Goal: Task Accomplishment & Management: Use online tool/utility

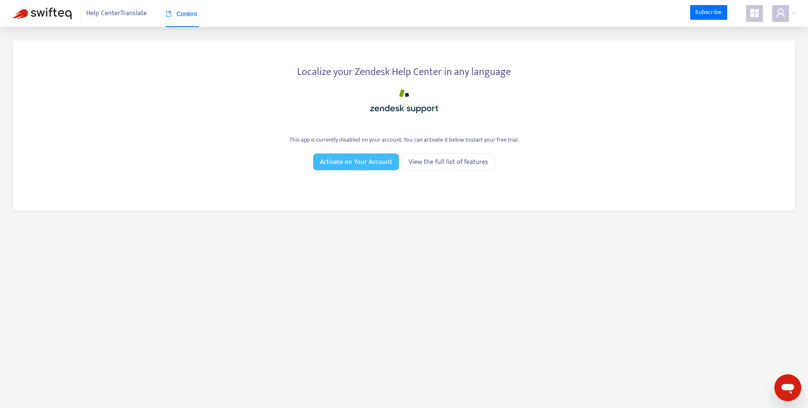
click at [374, 164] on span "Activate on Your Account" at bounding box center [356, 162] width 72 height 11
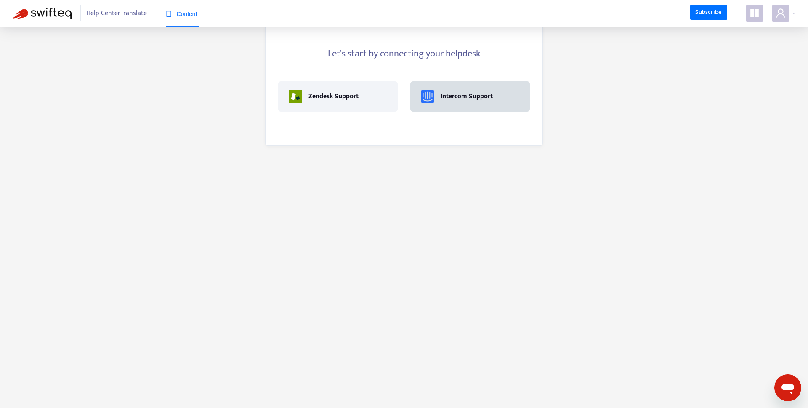
click at [453, 109] on div "Intercom Support" at bounding box center [471, 96] width 120 height 30
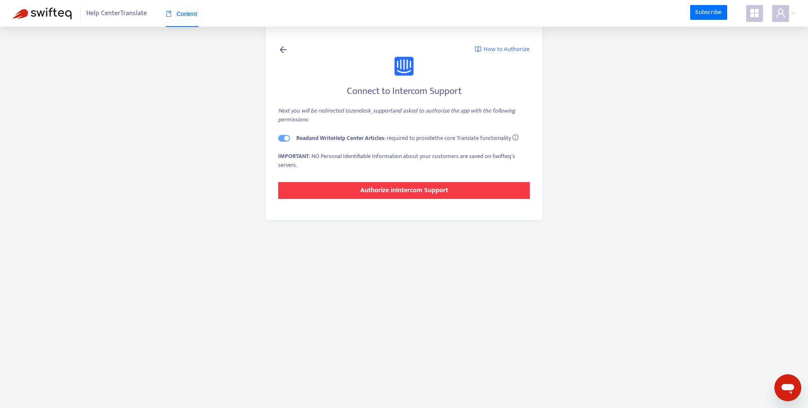
click at [406, 191] on strong "Authorize in Intercom Support" at bounding box center [404, 189] width 88 height 11
click at [388, 190] on strong "Authorize in Intercom Support" at bounding box center [404, 189] width 88 height 11
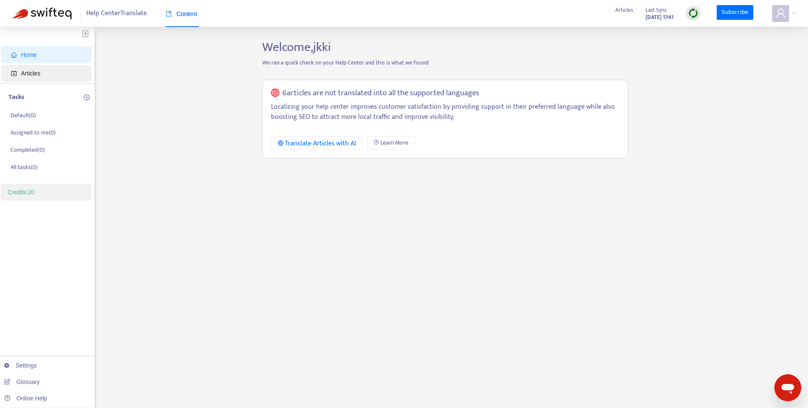
click at [42, 74] on span "Articles" at bounding box center [48, 73] width 74 height 17
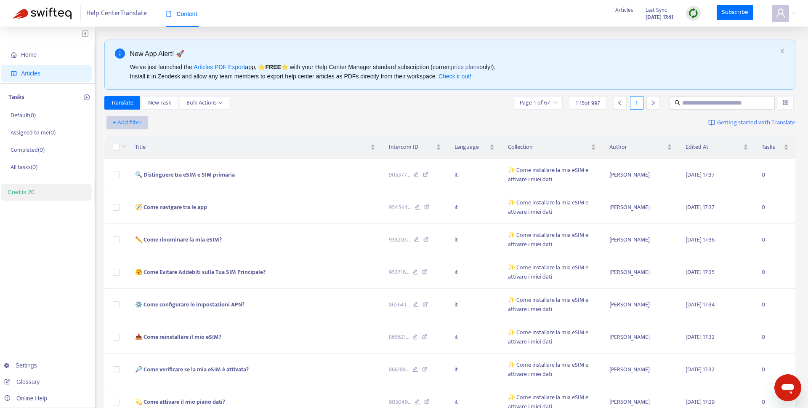
click at [139, 118] on span "+ Add filter" at bounding box center [127, 122] width 29 height 10
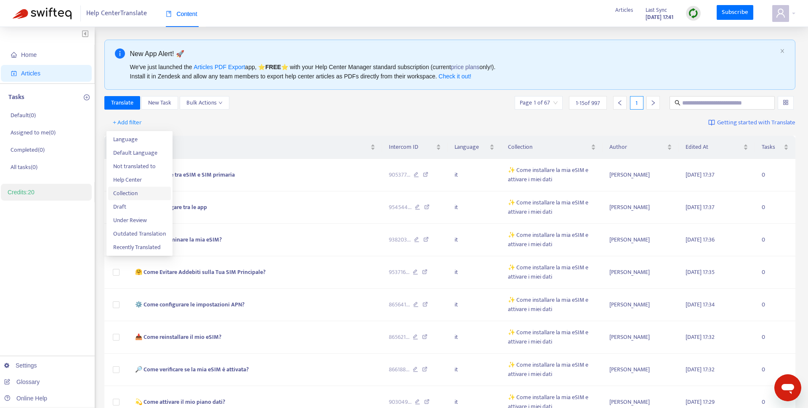
click at [147, 189] on span "Collection" at bounding box center [139, 193] width 53 height 9
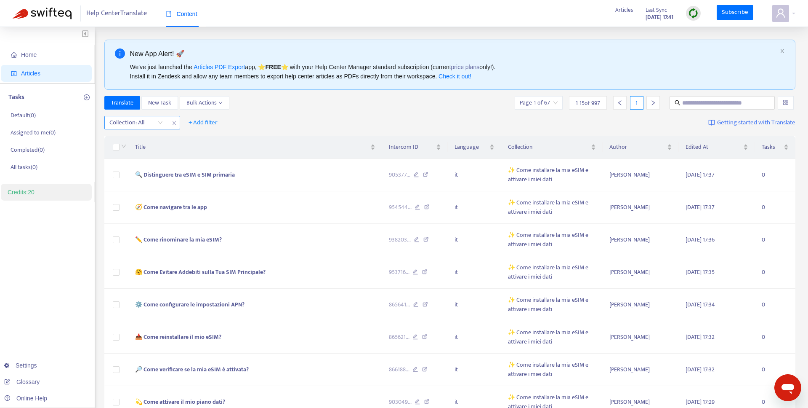
click at [130, 126] on div at bounding box center [132, 122] width 51 height 10
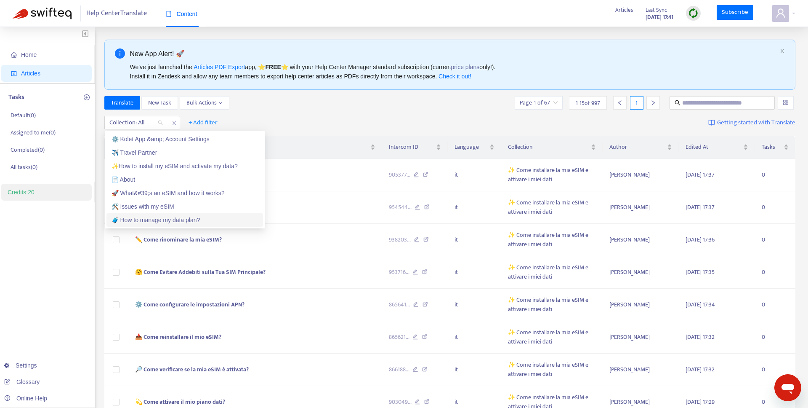
click at [144, 217] on div "🧳 How to manage my data plan?" at bounding box center [185, 219] width 147 height 9
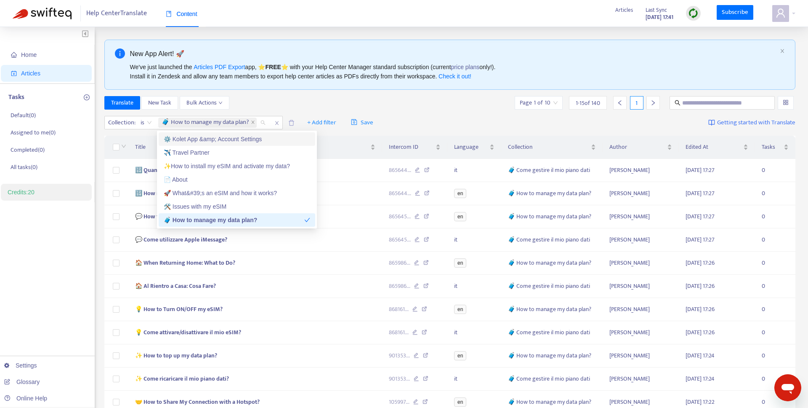
click at [264, 92] on div "New App Alert! 🚀 We've just launched the Articles PDF Export app, ⭐ FREE ⭐️ wit…" at bounding box center [450, 306] width 692 height 532
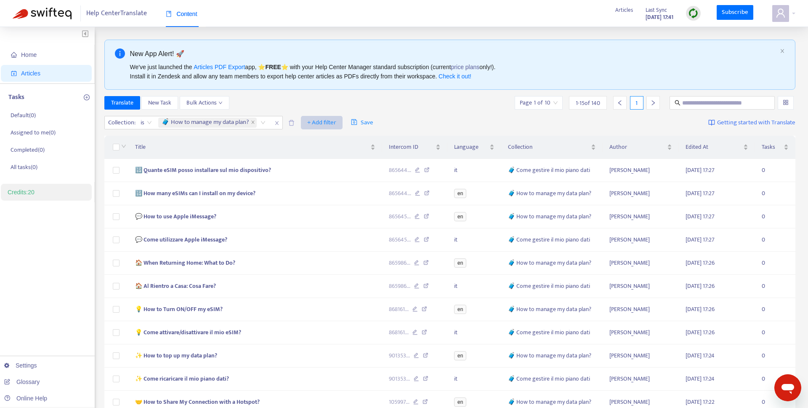
click at [319, 122] on span "+ Add filter" at bounding box center [321, 122] width 29 height 10
click at [319, 138] on span "Language" at bounding box center [336, 139] width 53 height 9
click at [317, 126] on div at bounding box center [312, 122] width 51 height 10
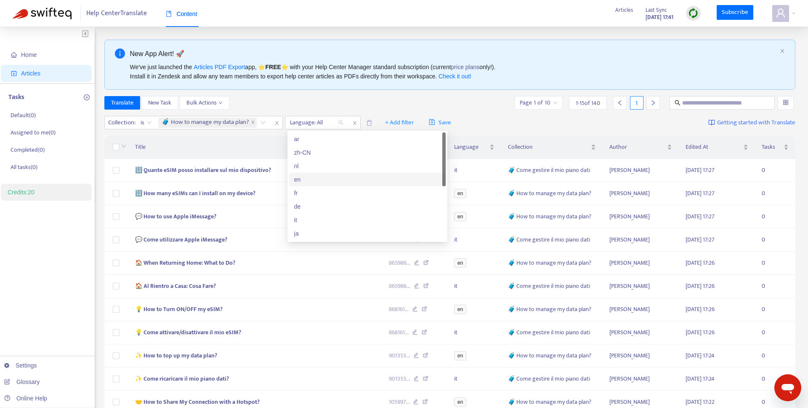
click at [308, 181] on div "en" at bounding box center [367, 179] width 147 height 9
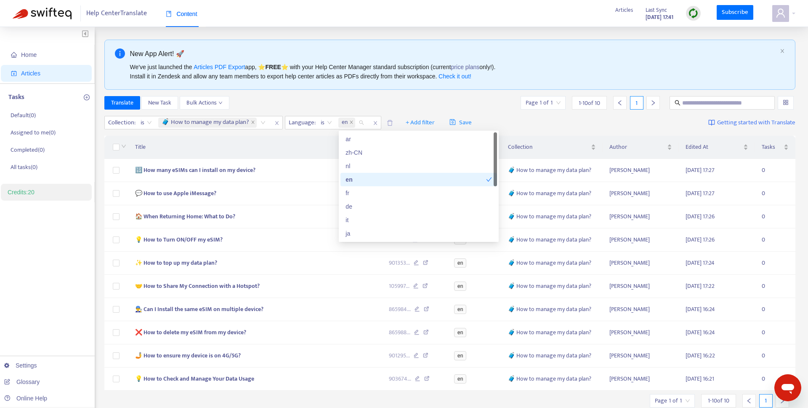
click at [332, 104] on div "Translate New Task Bulk Actions Page 1 of 1 1 - 10 of 10 1" at bounding box center [450, 102] width 692 height 13
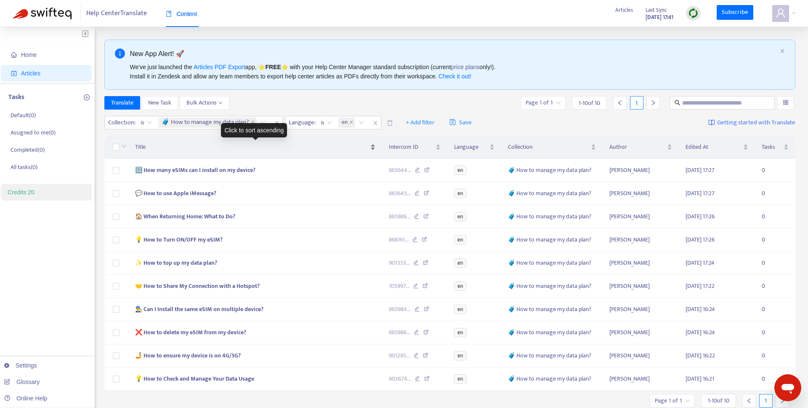
click at [152, 145] on span "Title" at bounding box center [252, 146] width 234 height 9
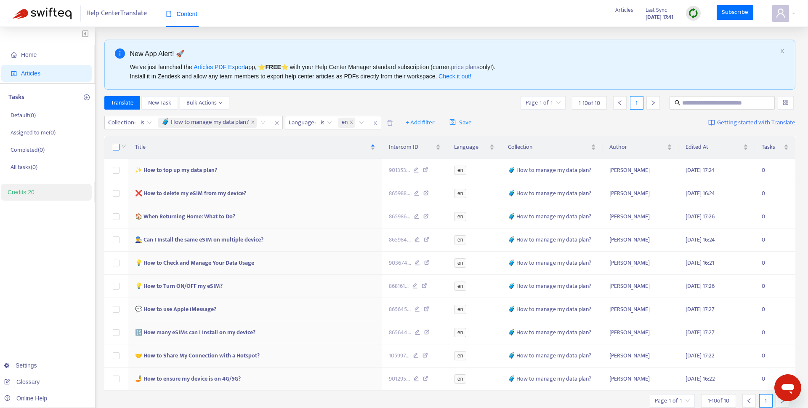
click at [118, 143] on label at bounding box center [116, 146] width 7 height 9
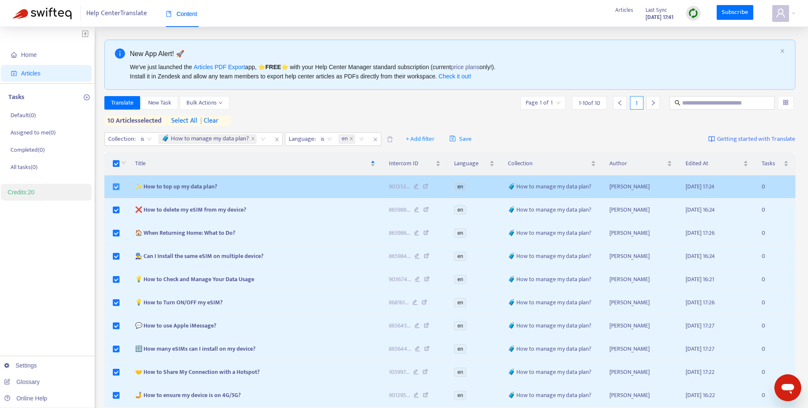
click at [116, 190] on label at bounding box center [116, 186] width 7 height 9
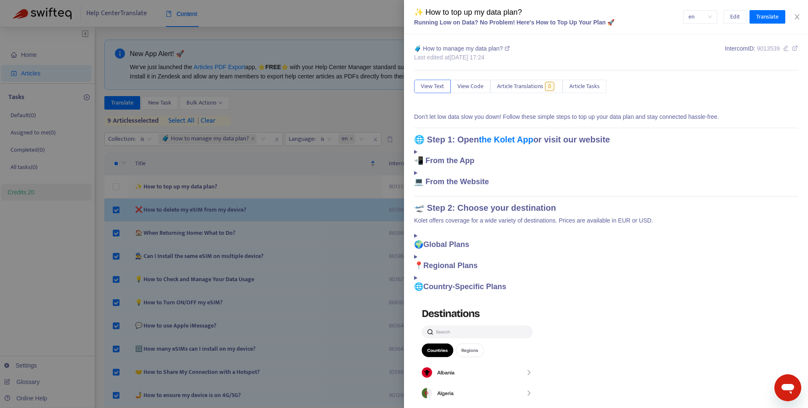
click at [116, 203] on div at bounding box center [404, 204] width 808 height 408
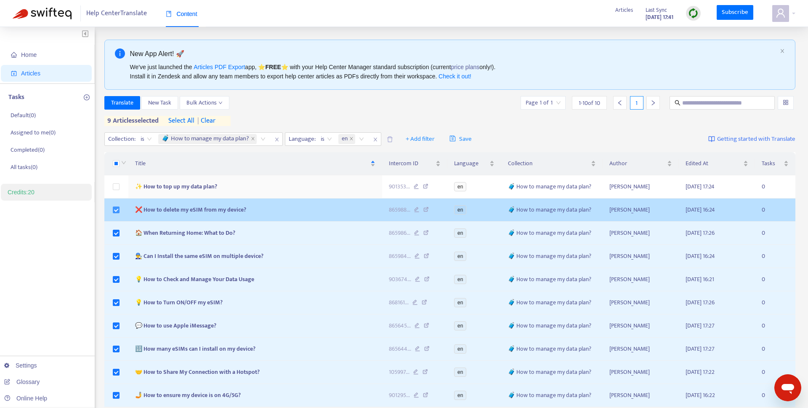
click at [116, 205] on td at bounding box center [116, 209] width 24 height 23
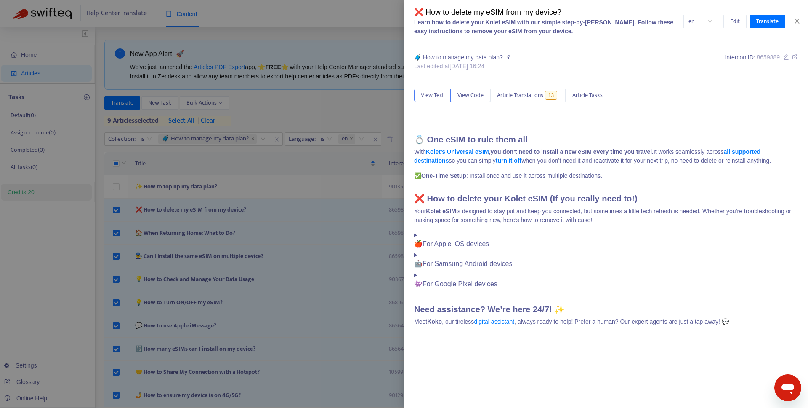
click at [115, 232] on div at bounding box center [404, 204] width 808 height 408
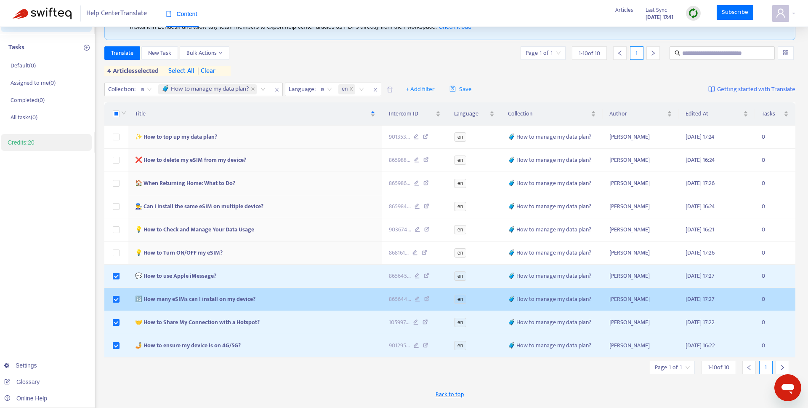
scroll to position [37, 0]
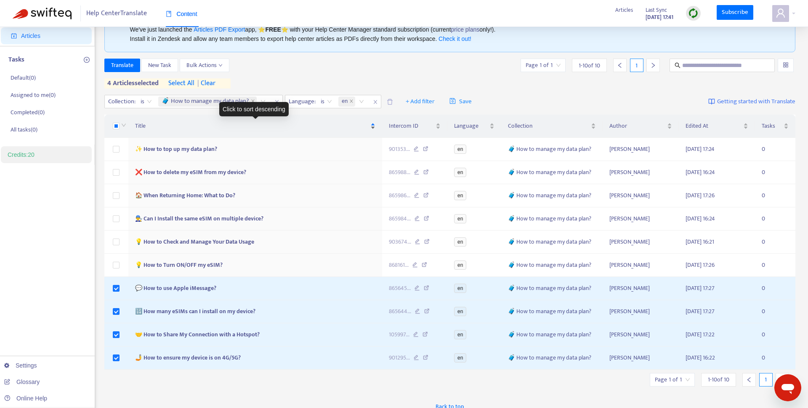
click at [208, 131] on div "Title" at bounding box center [255, 125] width 240 height 9
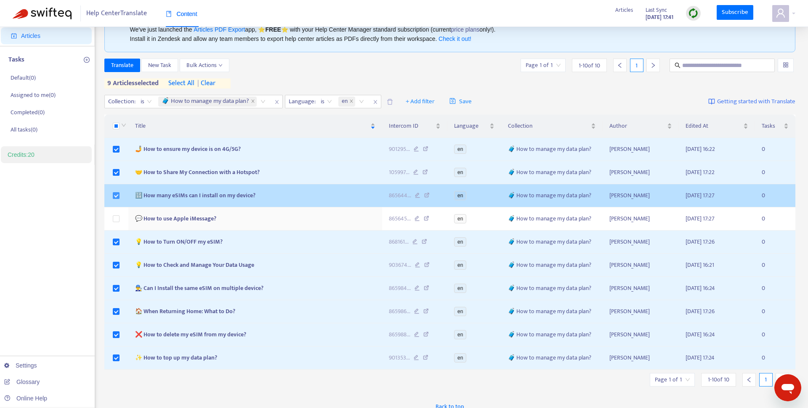
click at [117, 199] on label at bounding box center [116, 195] width 7 height 9
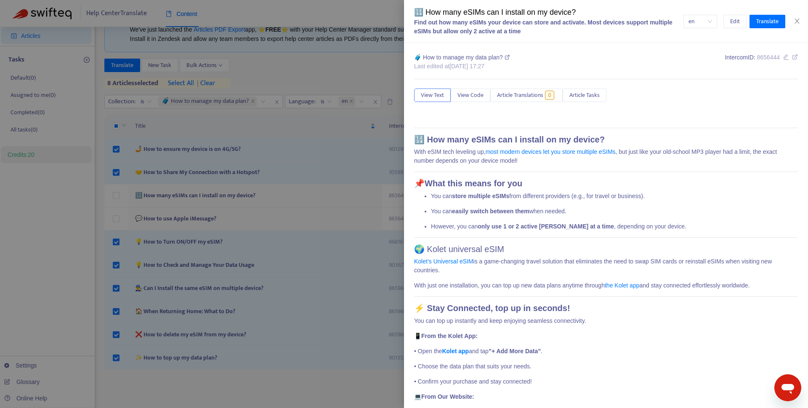
click at [115, 175] on div at bounding box center [404, 204] width 808 height 408
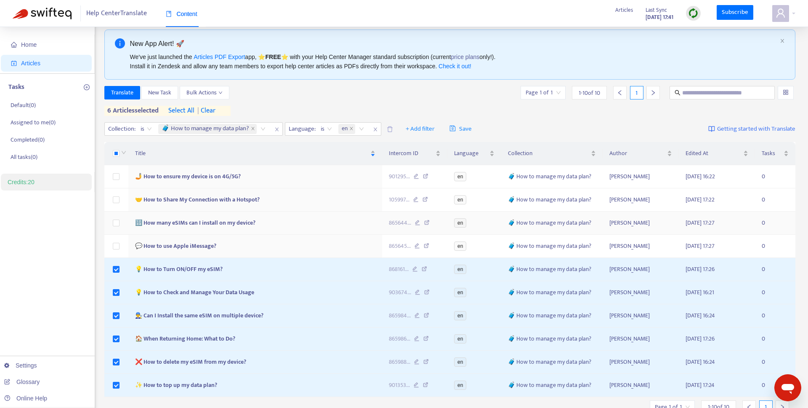
scroll to position [12, 0]
click at [130, 92] on span "Translate" at bounding box center [122, 90] width 22 height 9
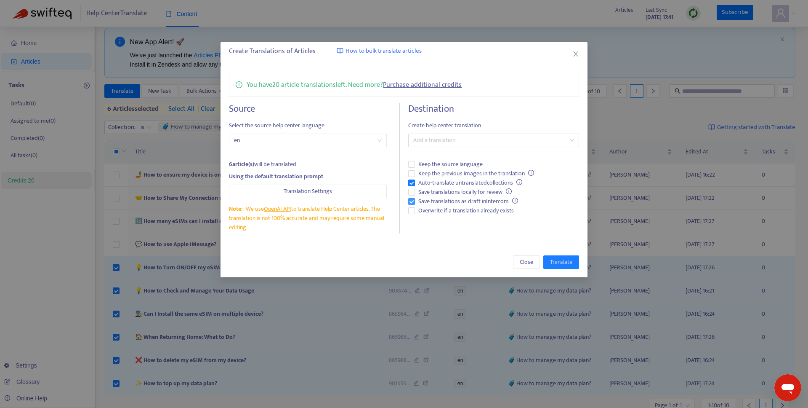
click at [425, 201] on span "Save translations as draft in Intercom" at bounding box center [468, 201] width 107 height 9
click at [424, 188] on span "Save translations locally for review" at bounding box center [465, 191] width 100 height 9
click at [421, 184] on span "Auto-translate untranslated collections" at bounding box center [470, 182] width 111 height 9
click at [423, 194] on span "Save translations locally for review" at bounding box center [465, 191] width 100 height 9
click at [426, 213] on span "Overwrite if a translation already exists" at bounding box center [466, 210] width 102 height 9
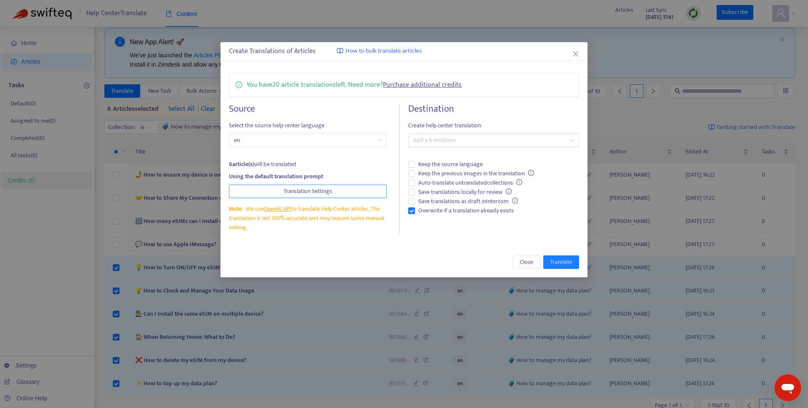
click at [352, 188] on button "Translation Settings" at bounding box center [308, 190] width 158 height 13
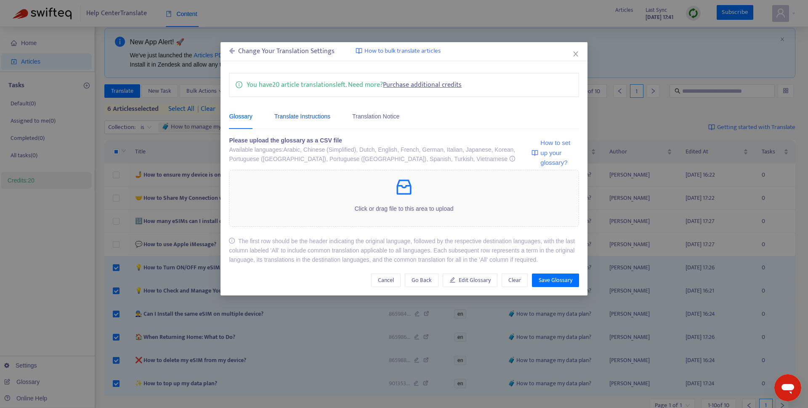
click at [319, 112] on div "Translate Instructions" at bounding box center [303, 116] width 56 height 9
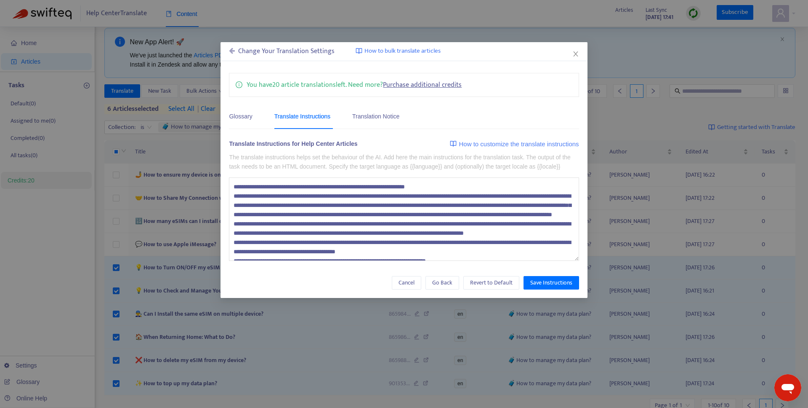
scroll to position [65, 0]
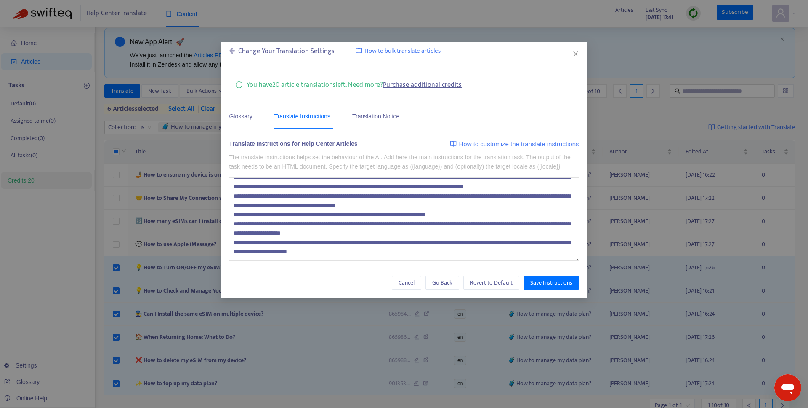
click at [405, 261] on textarea at bounding box center [404, 218] width 350 height 83
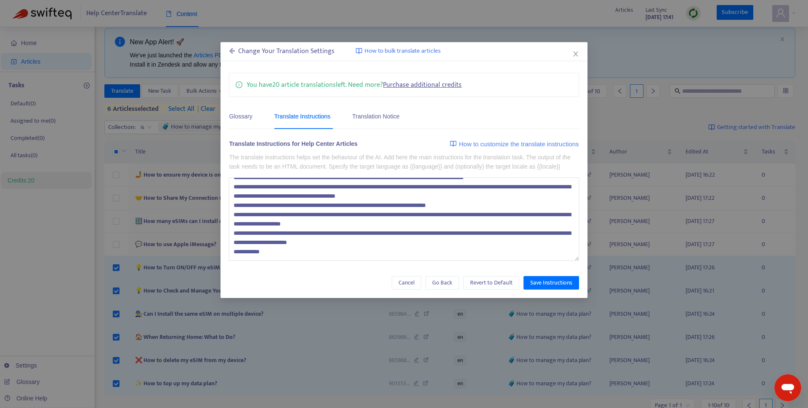
click at [241, 261] on textarea at bounding box center [404, 218] width 350 height 83
click at [286, 261] on textarea at bounding box center [404, 218] width 350 height 83
type textarea "**********"
click at [550, 287] on span "Save Instructions" at bounding box center [552, 282] width 42 height 9
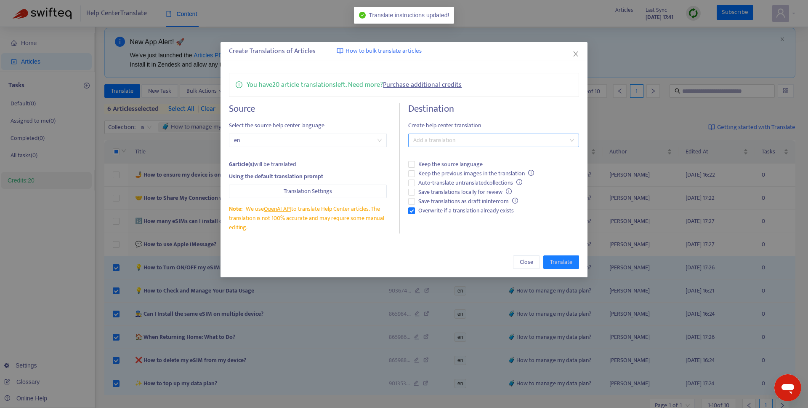
click at [431, 136] on div at bounding box center [490, 140] width 158 height 10
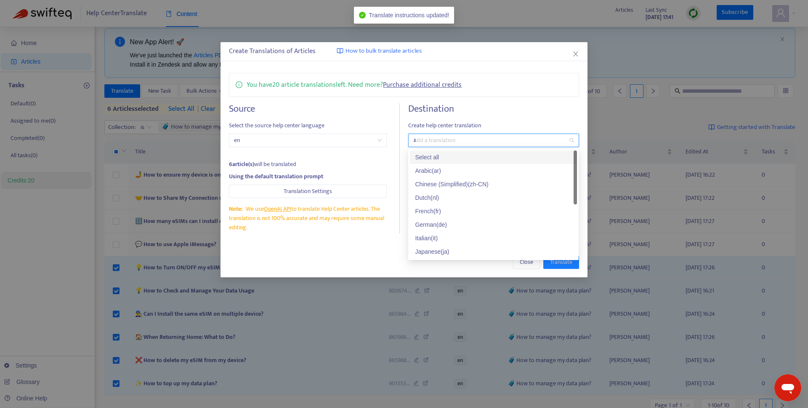
type input "**"
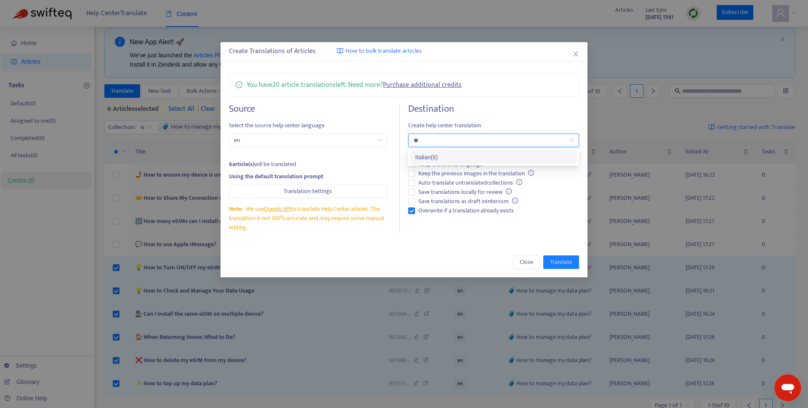
click at [445, 155] on div "Italian ( it )" at bounding box center [493, 156] width 157 height 9
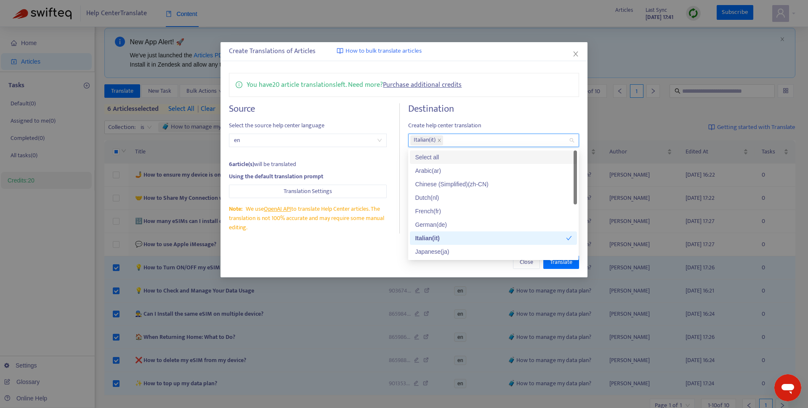
click at [478, 99] on div "You have 20 article translations left. Need more? Purchase additional credits S…" at bounding box center [404, 152] width 367 height 177
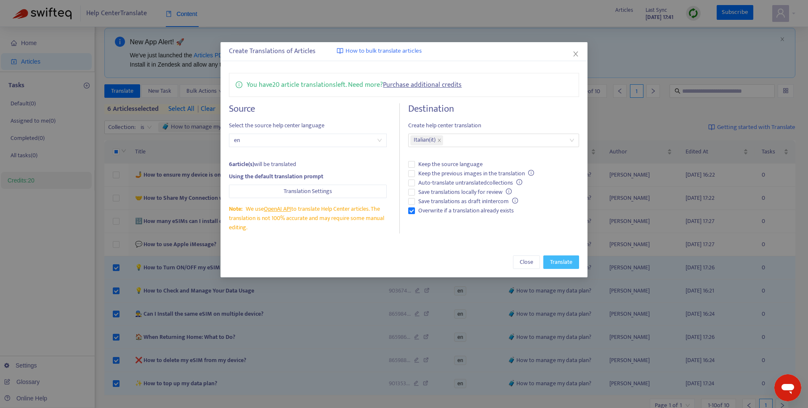
click at [563, 261] on span "Translate" at bounding box center [561, 261] width 22 height 9
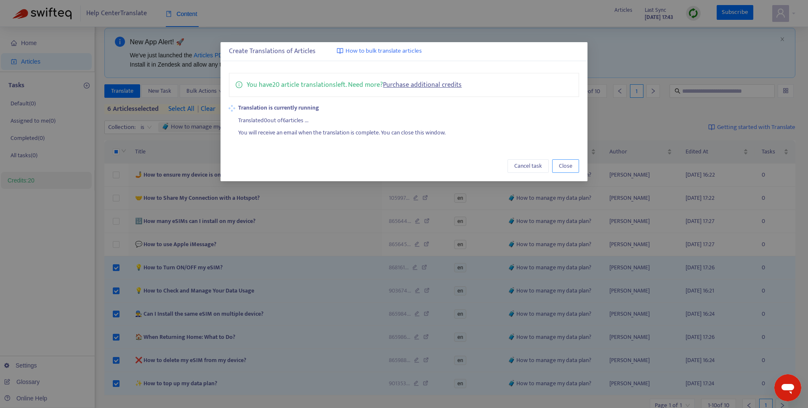
click at [568, 168] on span "Close" at bounding box center [565, 165] width 13 height 9
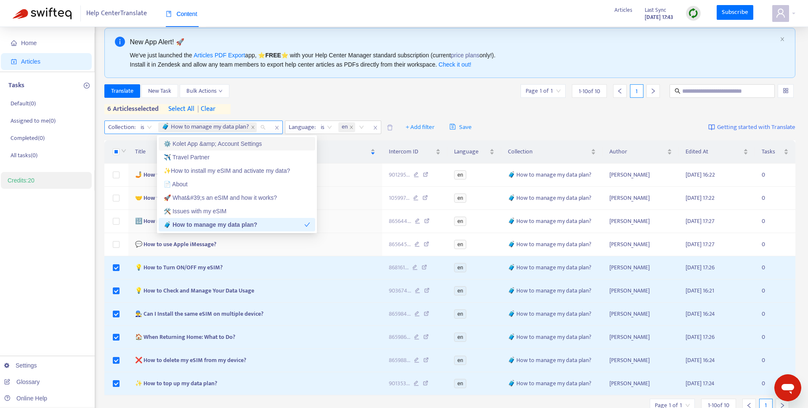
click at [222, 125] on span "🧳 How to manage my data plan?" at bounding box center [206, 127] width 88 height 10
click at [194, 128] on span "🧳 How to manage my data plan?" at bounding box center [206, 127] width 88 height 10
click at [195, 212] on div "🛠️ Issues with my eSIM" at bounding box center [237, 210] width 147 height 9
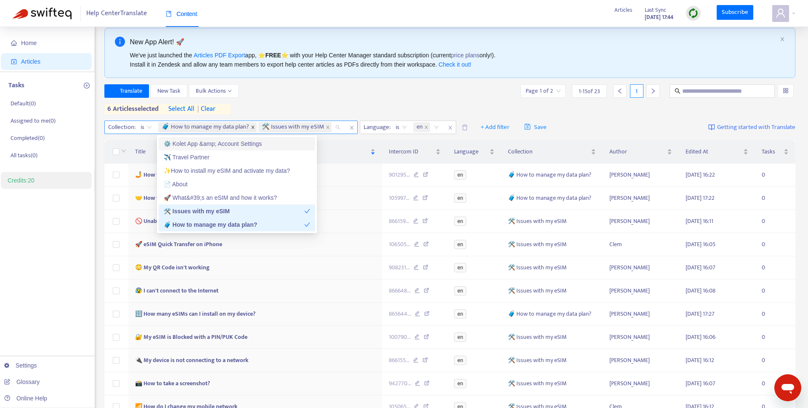
click at [255, 126] on icon "close" at bounding box center [253, 127] width 4 height 4
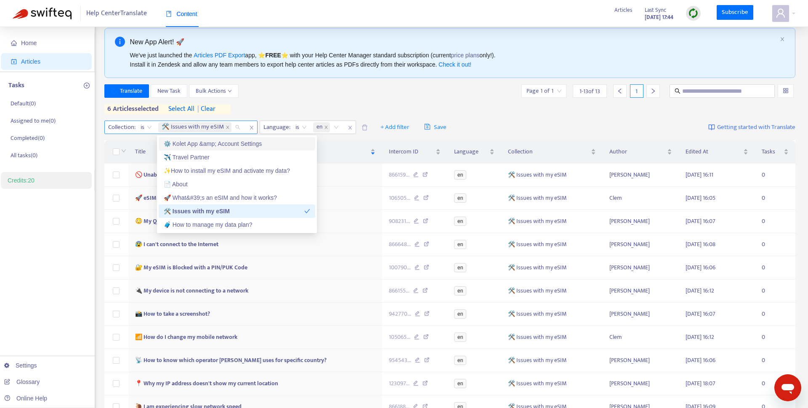
click at [280, 92] on div "Translate New Task Bulk Actions Page 1 of 1 1 - 13 of 13 1" at bounding box center [450, 90] width 692 height 13
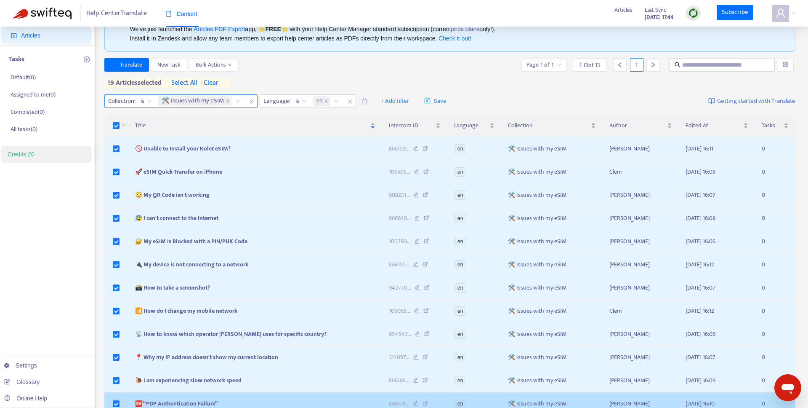
scroll to position [0, 0]
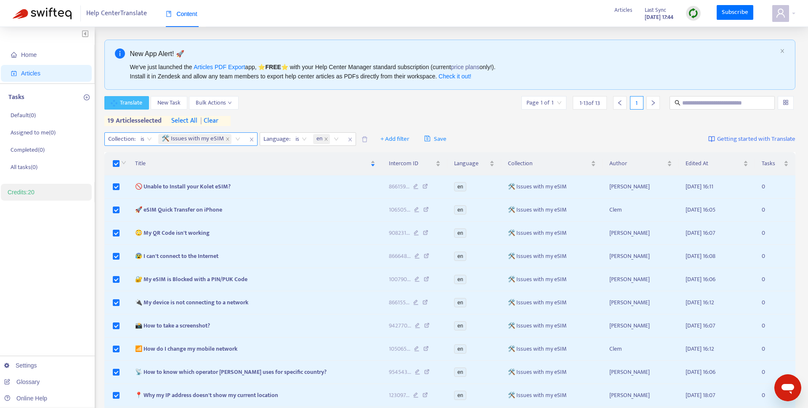
click at [126, 105] on span "Translate" at bounding box center [131, 102] width 22 height 9
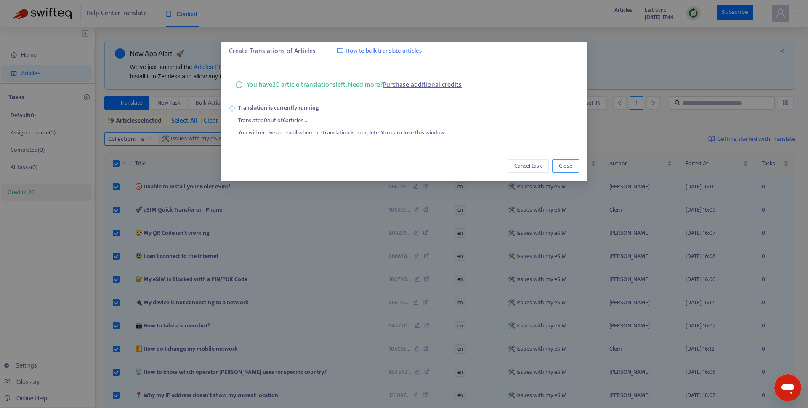
click at [568, 168] on span "Close" at bounding box center [565, 165] width 13 height 9
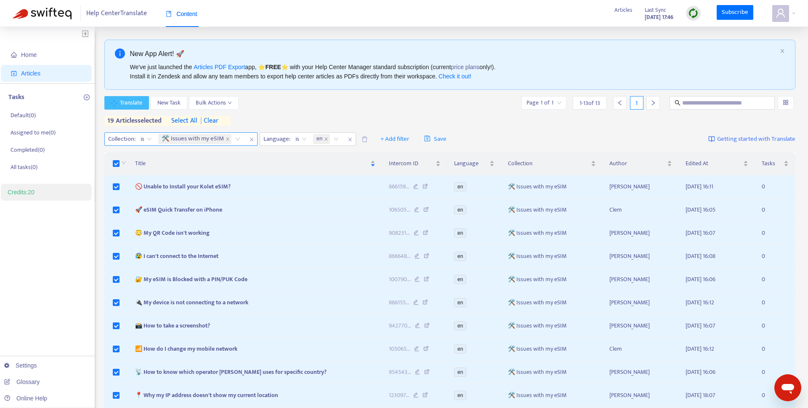
click at [122, 100] on span "Translate" at bounding box center [131, 102] width 22 height 9
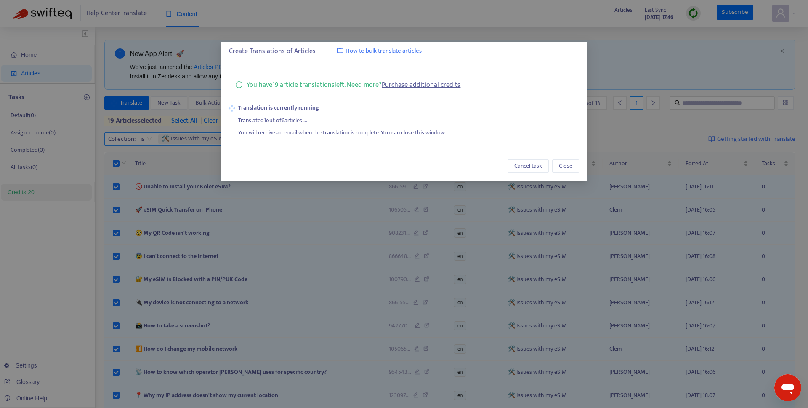
click at [167, 51] on div "Create Translations of Articles How to bulk translate articles You have 19 arti…" at bounding box center [404, 204] width 808 height 408
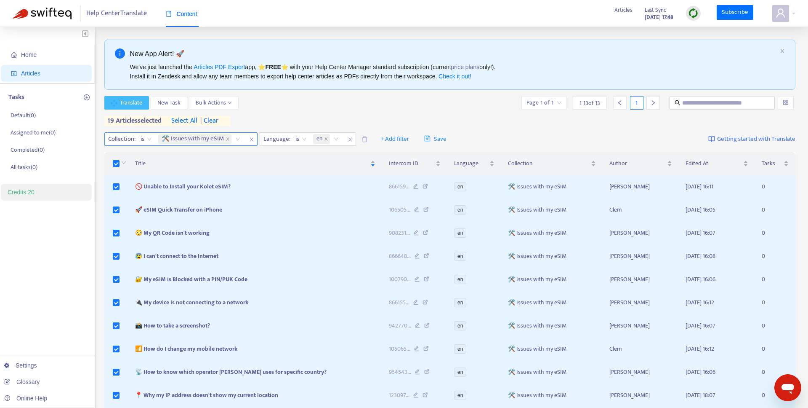
click at [123, 102] on span "Translate" at bounding box center [131, 102] width 22 height 9
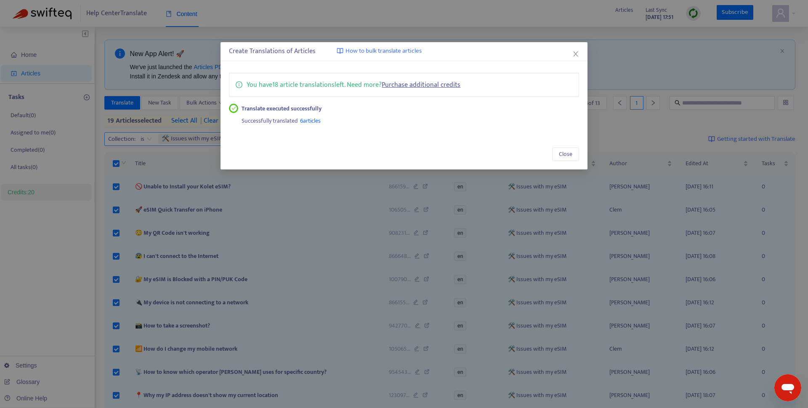
click at [567, 163] on div "Close" at bounding box center [404, 154] width 367 height 30
click at [566, 155] on span "Close" at bounding box center [565, 153] width 13 height 9
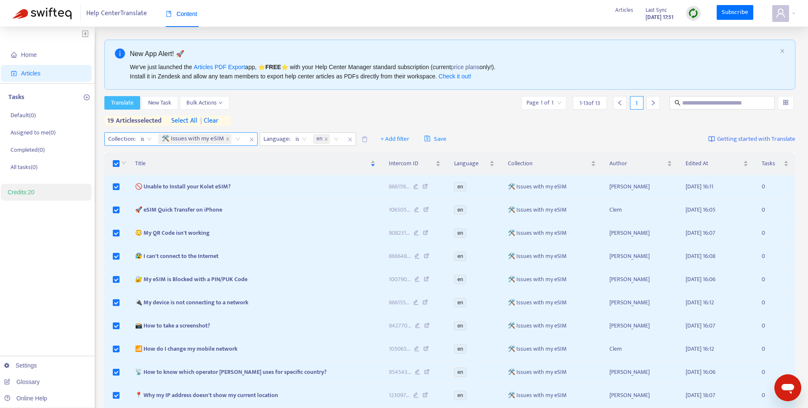
click at [125, 103] on span "Translate" at bounding box center [122, 102] width 22 height 9
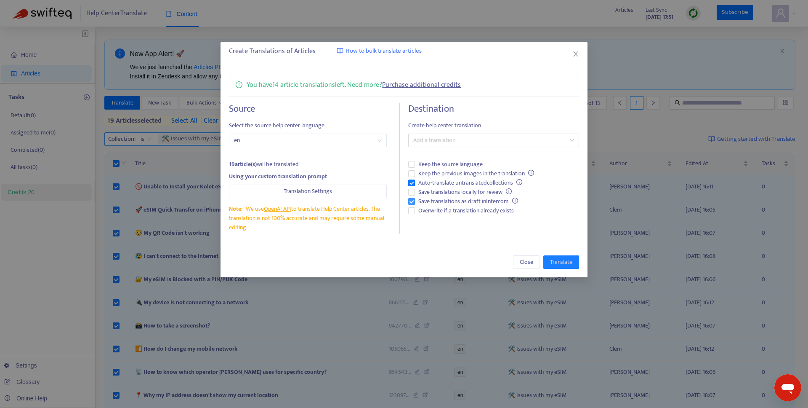
click at [432, 202] on span "Save translations as draft in Intercom" at bounding box center [468, 201] width 107 height 9
click at [427, 186] on span "Auto-translate untranslated collections" at bounding box center [470, 182] width 111 height 9
click at [429, 214] on span "Overwrite if a translation already exists" at bounding box center [466, 210] width 102 height 9
click at [425, 145] on div at bounding box center [490, 140] width 158 height 10
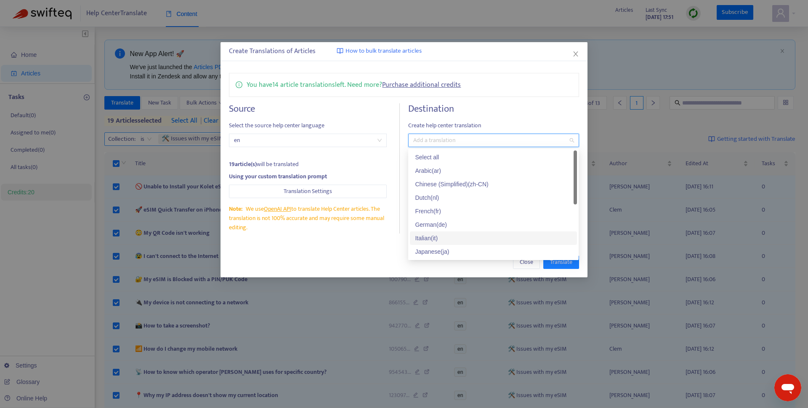
click at [440, 240] on div "Italian ( it )" at bounding box center [493, 237] width 157 height 9
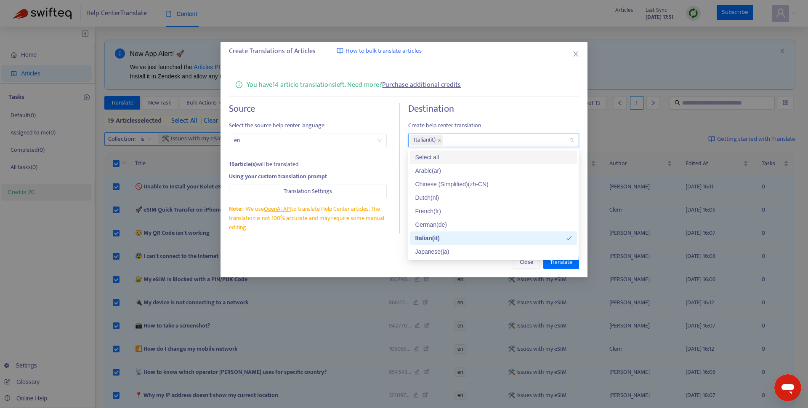
click at [469, 109] on h4 "Destination" at bounding box center [493, 108] width 171 height 11
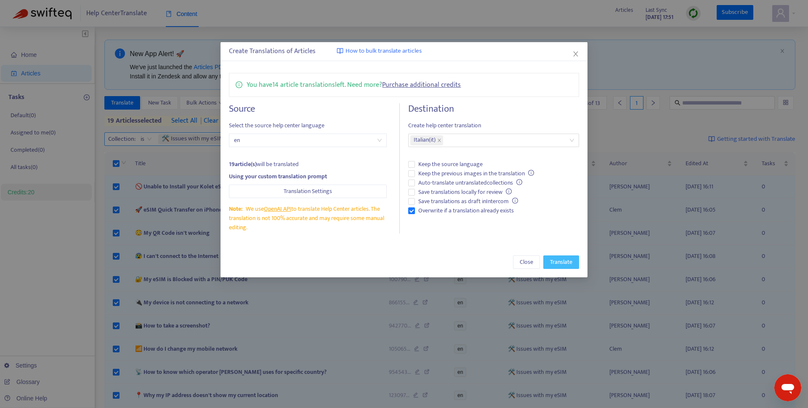
click at [561, 264] on span "Translate" at bounding box center [561, 261] width 22 height 9
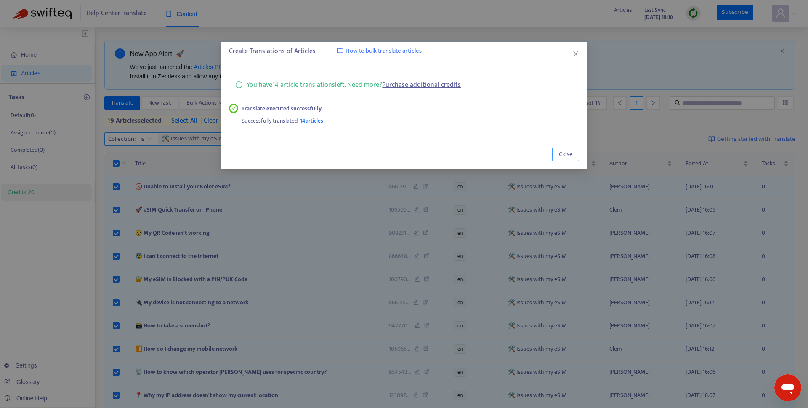
click at [567, 156] on span "Close" at bounding box center [565, 153] width 13 height 9
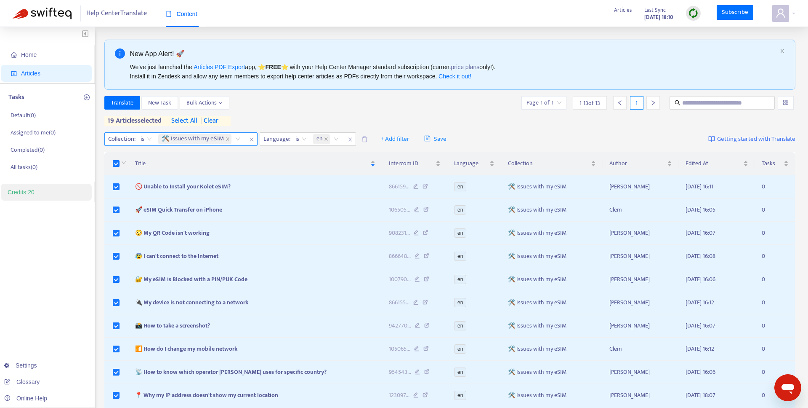
click at [272, 103] on div "Translate New Task Bulk Actions Page 1 of 1 1 - 13 of 13 1" at bounding box center [450, 102] width 692 height 13
click at [783, 11] on icon "user" at bounding box center [781, 12] width 8 height 9
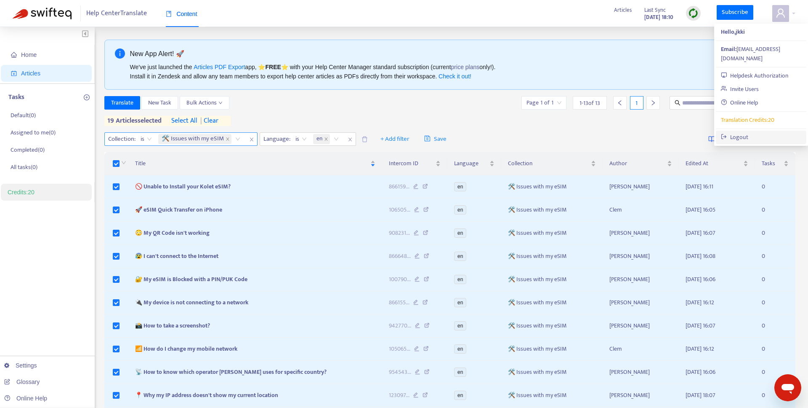
click at [749, 132] on link "Logout" at bounding box center [734, 137] width 27 height 10
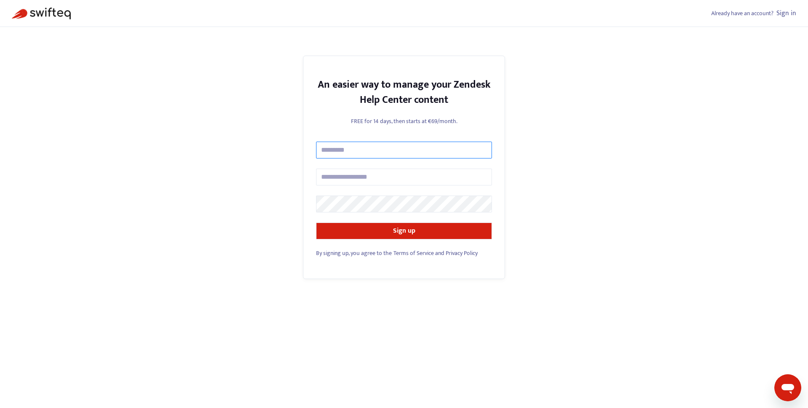
click at [387, 157] on input "text" at bounding box center [404, 149] width 176 height 17
type input "***"
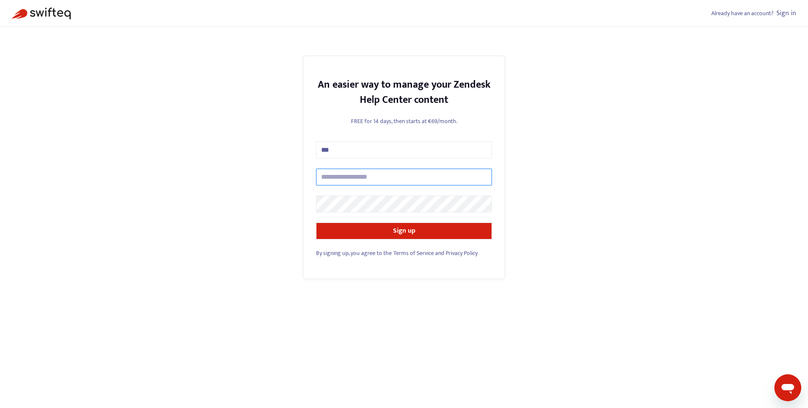
click at [383, 170] on input "text" at bounding box center [404, 176] width 176 height 17
type input "**********"
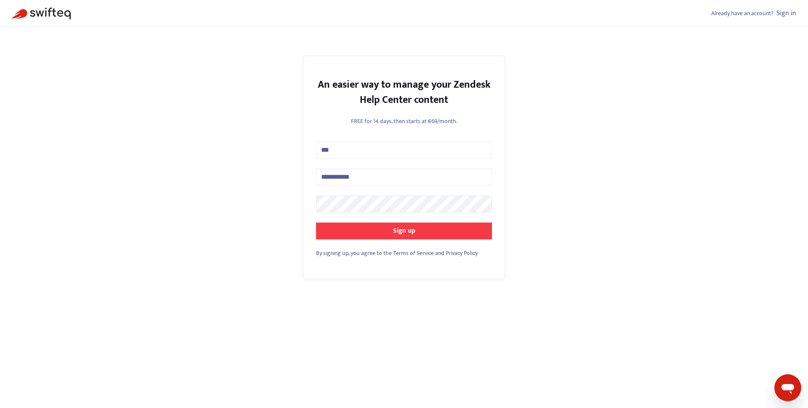
click at [397, 232] on strong "Sign up" at bounding box center [404, 230] width 22 height 11
click at [410, 232] on strong "Sign up" at bounding box center [404, 230] width 22 height 11
